Goal: Check status: Check status

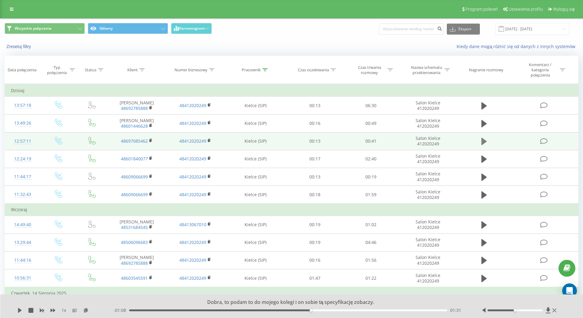
click at [482, 141] on icon at bounding box center [484, 141] width 6 height 7
drag, startPoint x: 521, startPoint y: 310, endPoint x: 537, endPoint y: 310, distance: 16.2
click at [537, 310] on div at bounding box center [514, 310] width 55 height 2
click at [302, 310] on div "00:22" at bounding box center [288, 310] width 318 height 2
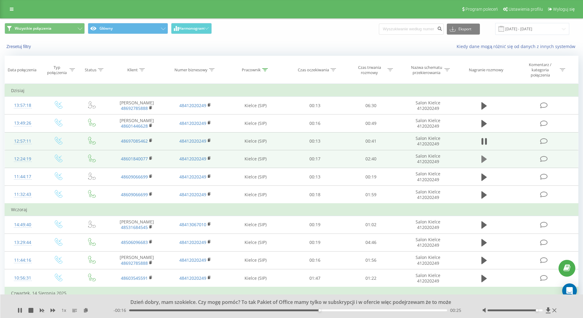
click at [483, 159] on icon at bounding box center [484, 158] width 6 height 7
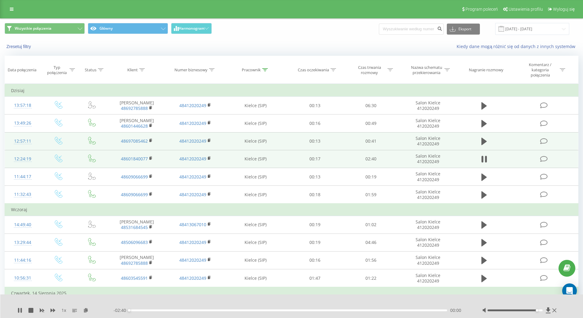
click at [255, 311] on div "- 02:40 00:00 00:00" at bounding box center [290, 310] width 353 height 6
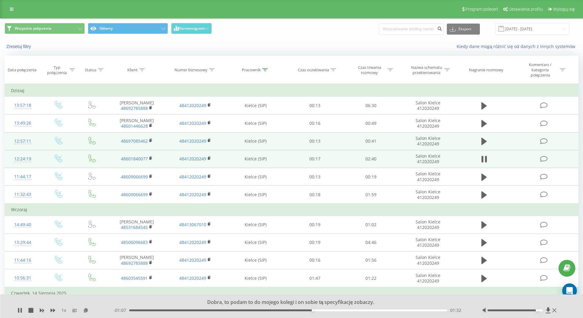
click at [267, 308] on div "- 01:07 01:32 01:32" at bounding box center [290, 310] width 353 height 6
click at [266, 311] on div "01:33" at bounding box center [288, 310] width 318 height 2
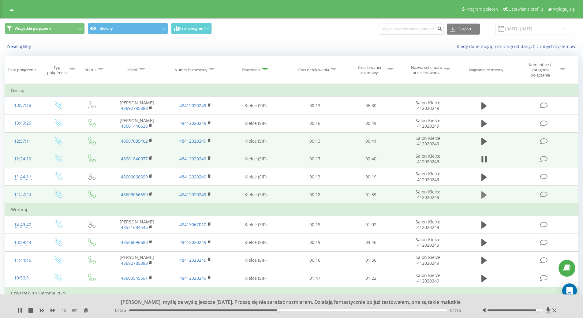
click at [481, 193] on icon at bounding box center [484, 195] width 6 height 9
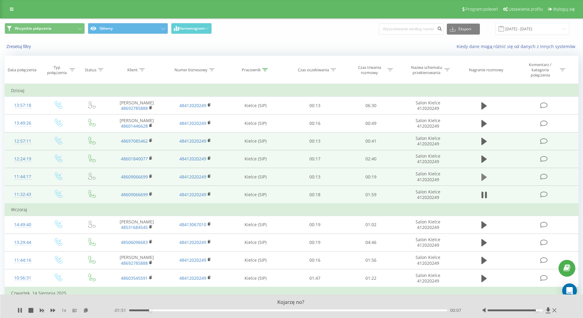
click at [485, 177] on icon at bounding box center [484, 176] width 6 height 7
click at [484, 159] on icon at bounding box center [484, 158] width 6 height 7
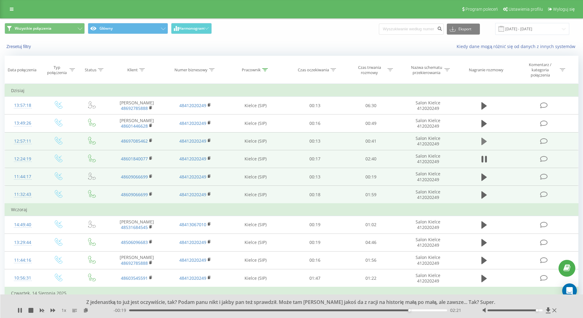
click at [485, 140] on icon at bounding box center [484, 141] width 6 height 9
